Goal: Task Accomplishment & Management: Use online tool/utility

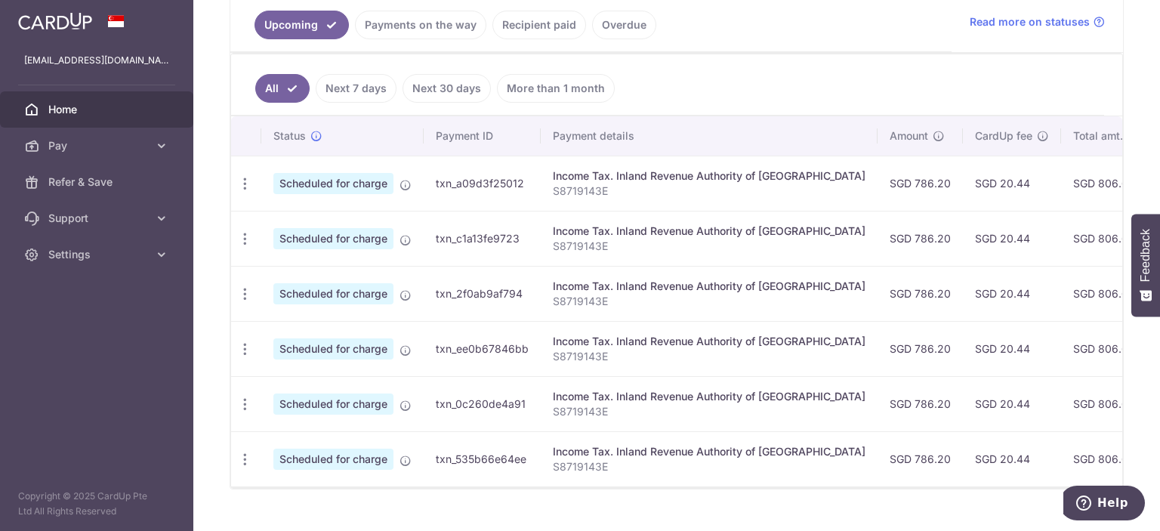
scroll to position [378, 0]
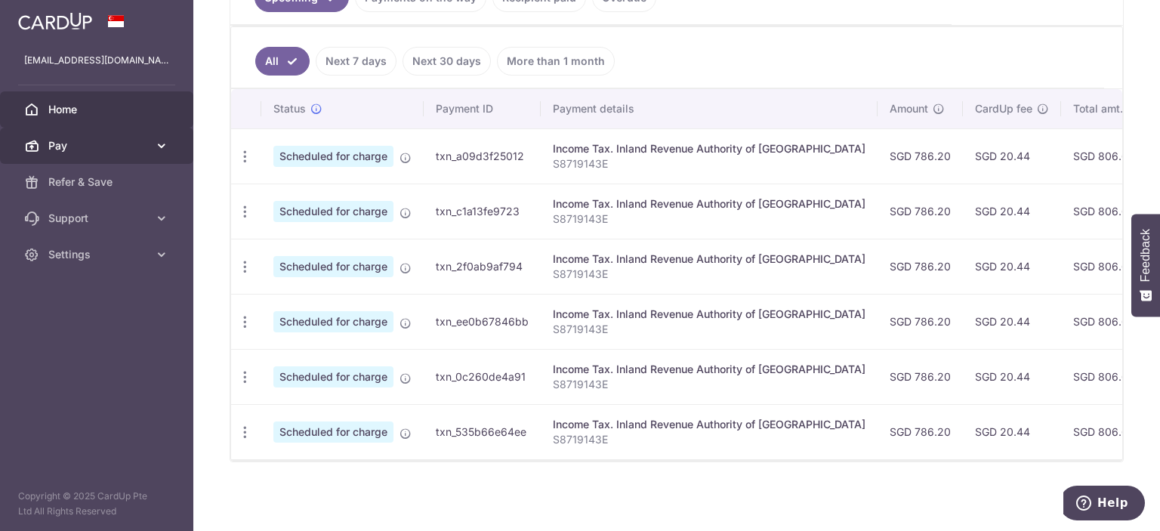
click at [163, 145] on icon at bounding box center [161, 145] width 15 height 15
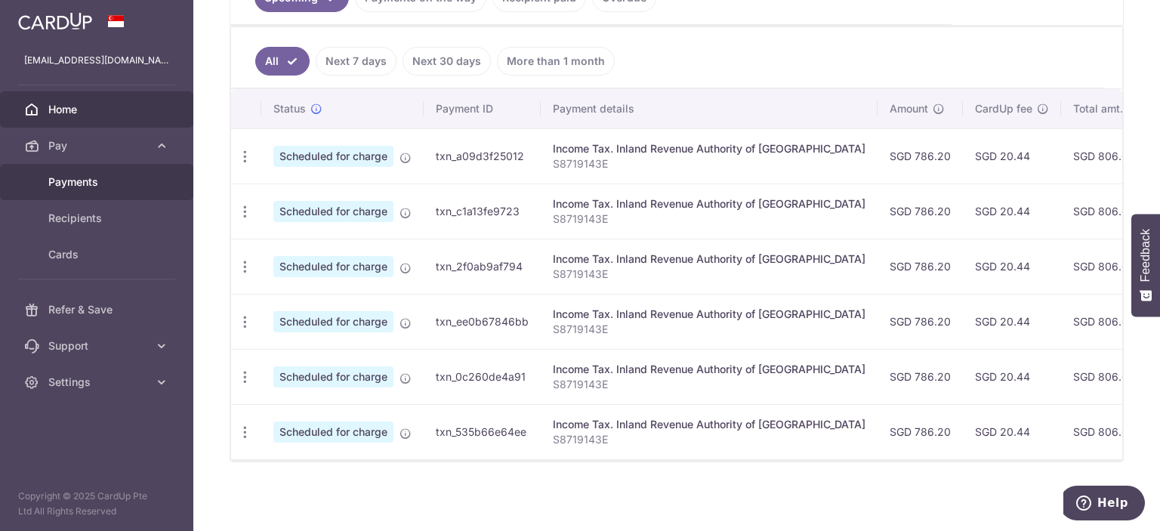
click at [77, 177] on span "Payments" at bounding box center [98, 181] width 100 height 15
